Goal: Find contact information: Find contact information

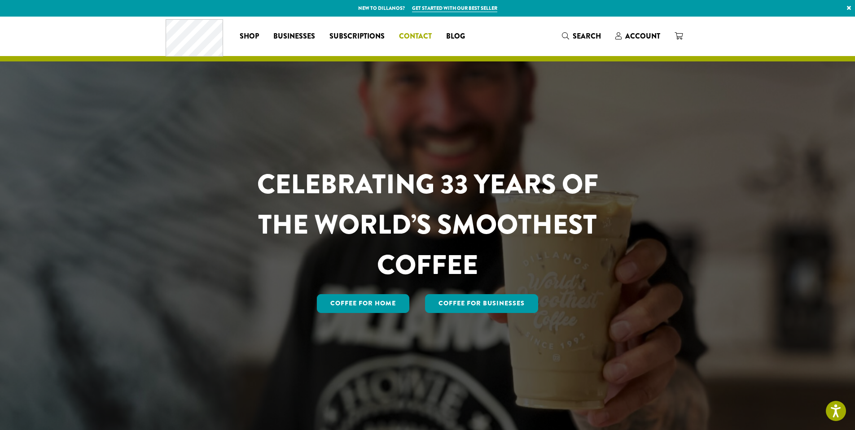
click at [415, 34] on span "Contact" at bounding box center [415, 36] width 33 height 11
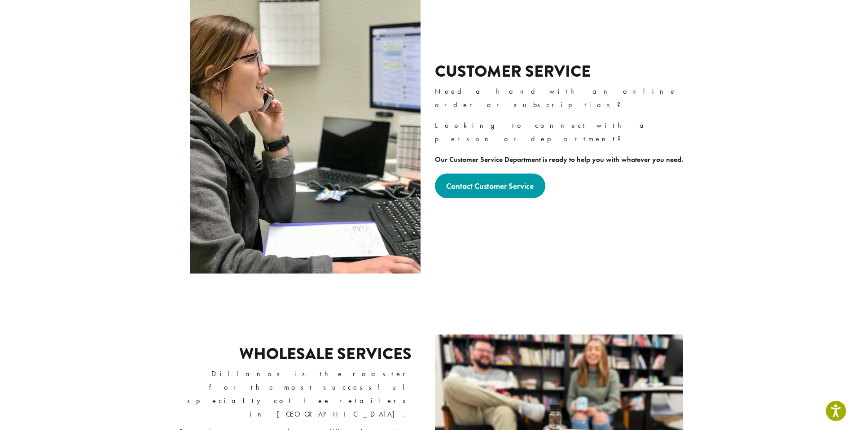
scroll to position [300, 0]
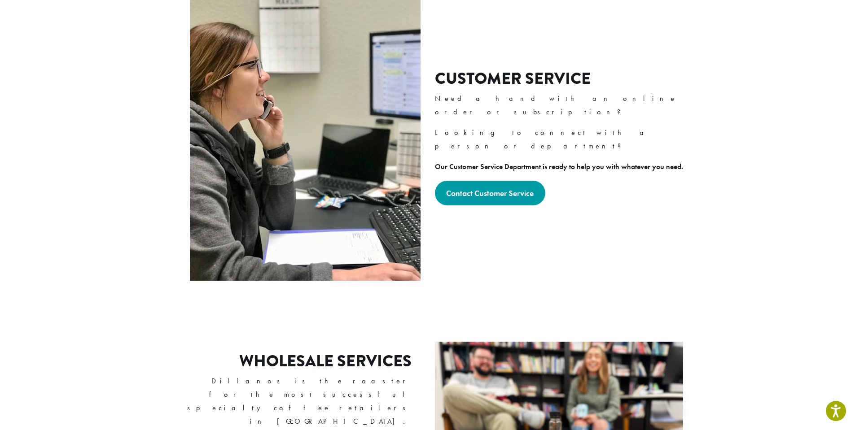
click at [497, 220] on div "Customer Service Need a hand with an online order or subscription? Looking to c…" at bounding box center [427, 137] width 525 height 294
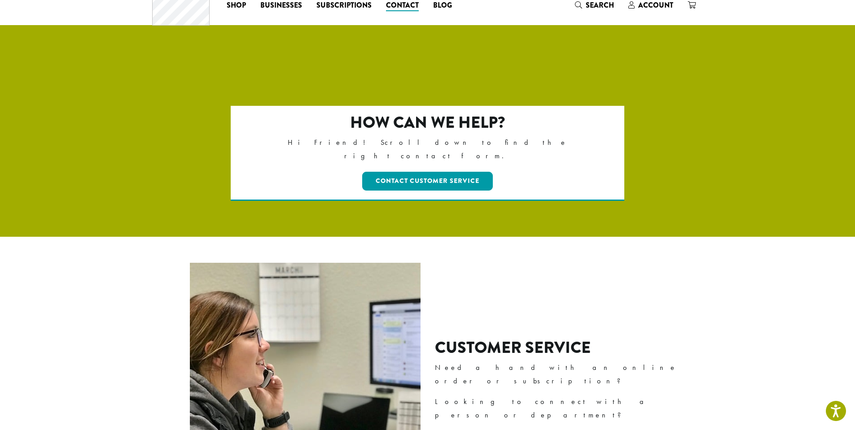
scroll to position [0, 0]
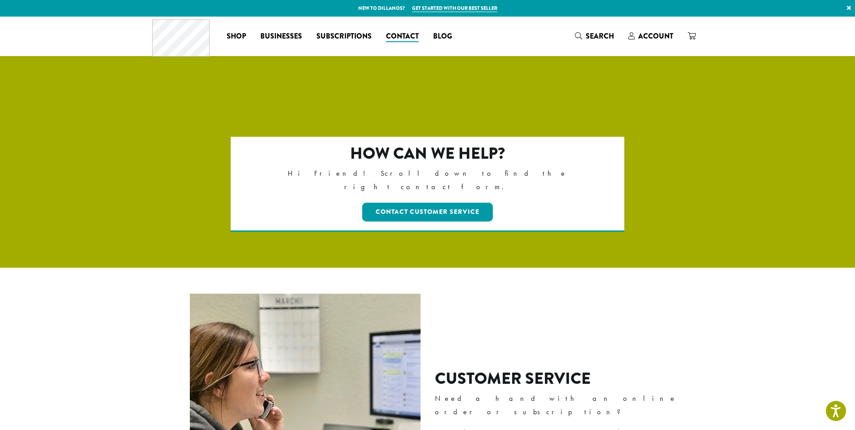
click at [505, 30] on div "Coffee All Coffees Best Sellers Blends Single Origins Dillanos Limited Organic …" at bounding box center [427, 36] width 551 height 37
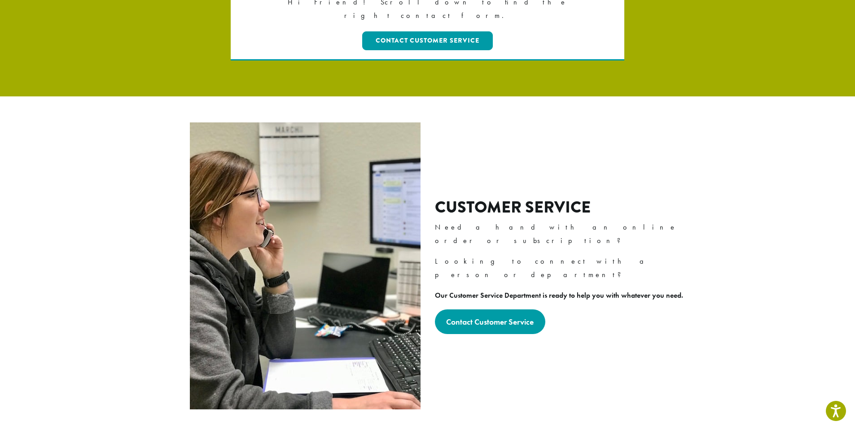
scroll to position [255, 0]
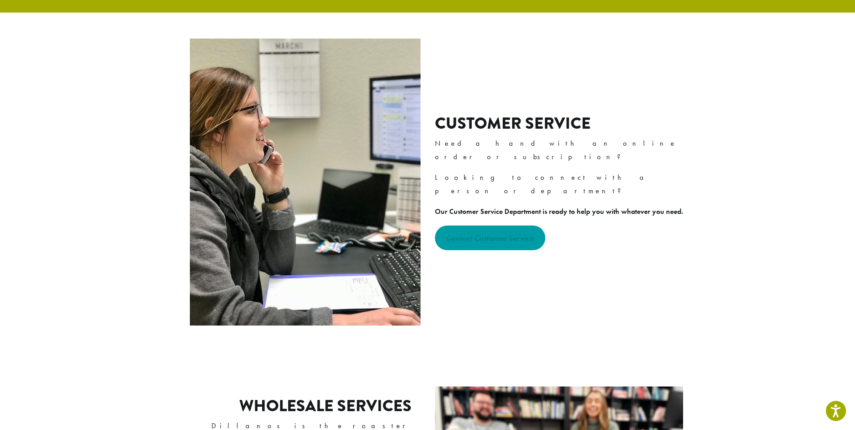
click at [521, 233] on strong "Contact Customer Service" at bounding box center [490, 238] width 88 height 10
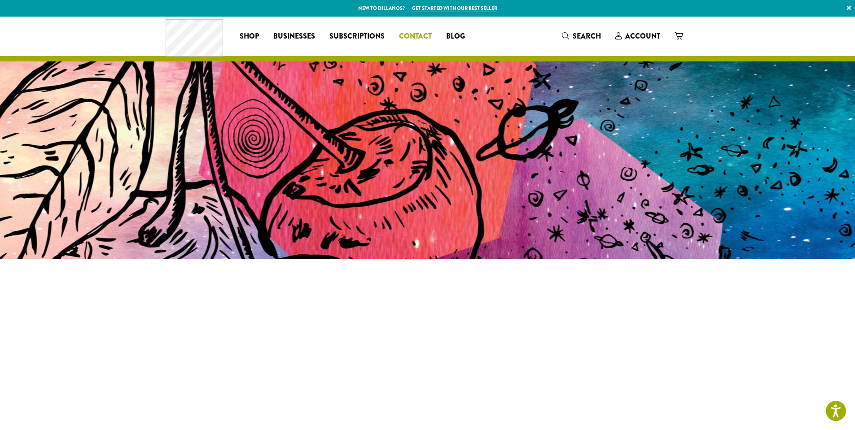
click at [411, 32] on span "Contact" at bounding box center [415, 36] width 33 height 11
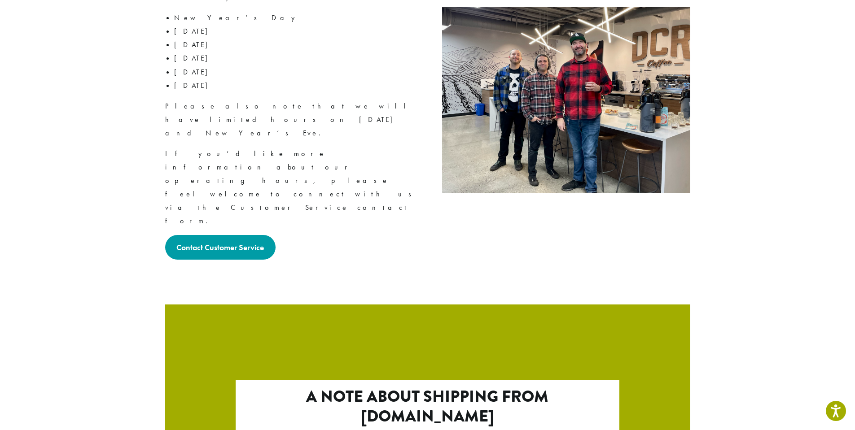
scroll to position [1467, 0]
